Goal: Navigation & Orientation: Find specific page/section

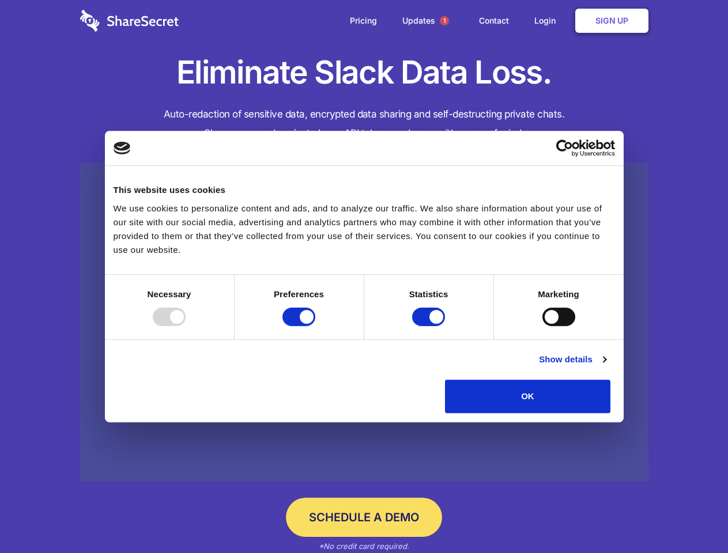
click at [186, 326] on div at bounding box center [169, 317] width 33 height 18
click at [315, 326] on input "Preferences" at bounding box center [298, 317] width 33 height 18
checkbox input "false"
click at [430, 326] on input "Statistics" at bounding box center [428, 317] width 33 height 18
checkbox input "false"
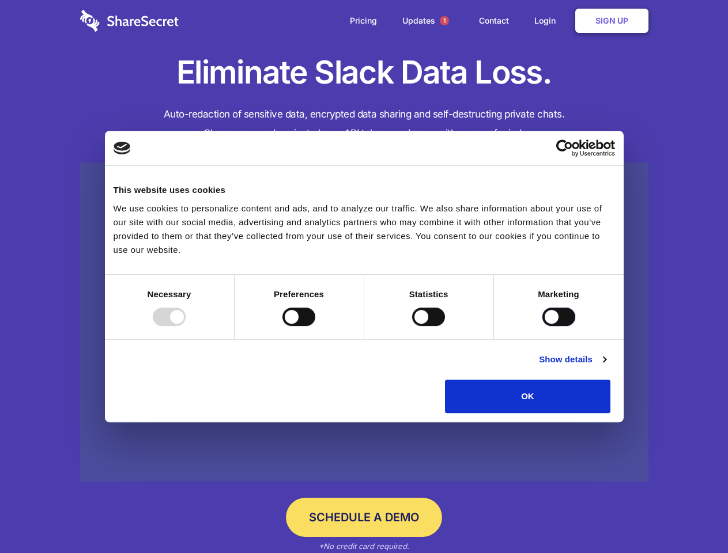
click at [542, 326] on input "Marketing" at bounding box center [558, 317] width 33 height 18
checkbox input "true"
click at [606, 366] on link "Show details" at bounding box center [572, 360] width 67 height 14
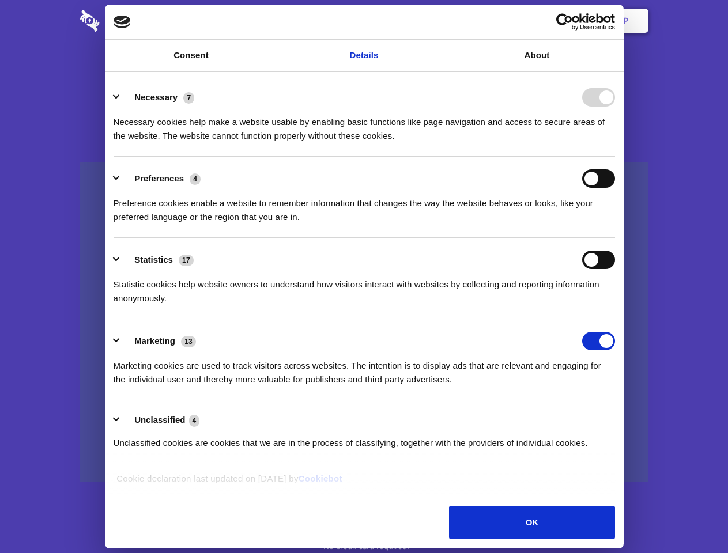
click at [615, 157] on li "Necessary 7 Necessary cookies help make a website usable by enabling basic func…" at bounding box center [364, 115] width 501 height 81
click at [444, 21] on span "1" at bounding box center [444, 20] width 9 height 9
